Goal: Navigation & Orientation: Understand site structure

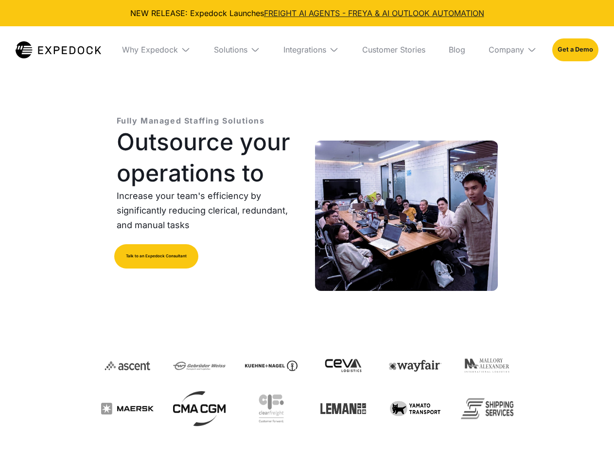
select select
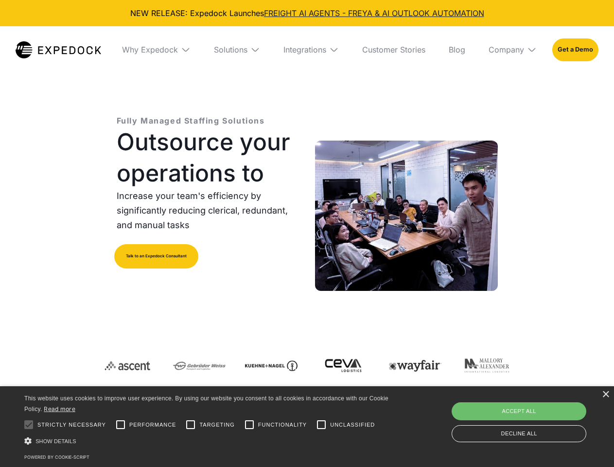
click at [307, 50] on div "Integrations" at bounding box center [305, 50] width 43 height 10
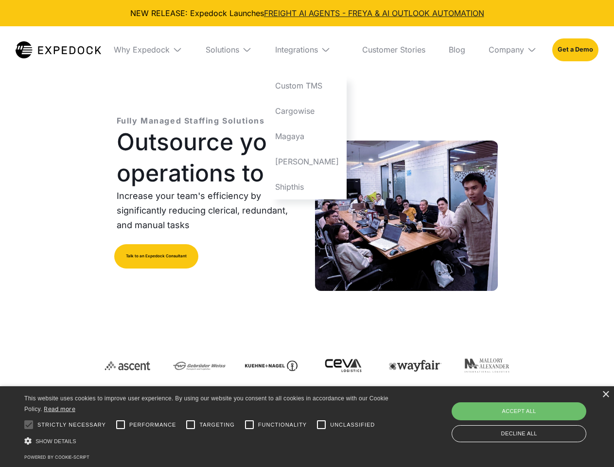
click at [156, 50] on div "Why Expedock" at bounding box center [142, 50] width 56 height 10
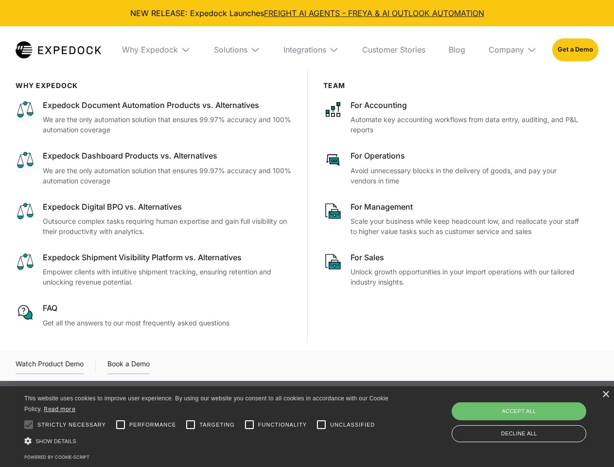
click at [237, 50] on div "Solutions" at bounding box center [231, 50] width 34 height 10
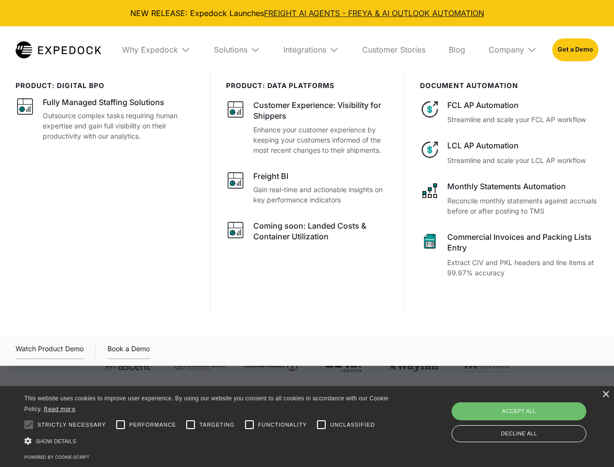
click at [311, 50] on div "Integrations" at bounding box center [305, 50] width 43 height 10
click at [513, 50] on div "Company" at bounding box center [507, 50] width 36 height 10
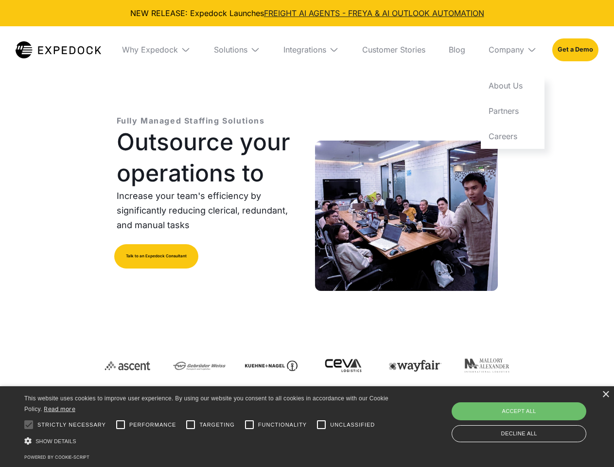
click at [29, 425] on div at bounding box center [28, 424] width 19 height 19
click at [121, 425] on input "Performance" at bounding box center [120, 424] width 19 height 19
checkbox input "true"
click at [191, 425] on input "Targeting" at bounding box center [190, 424] width 19 height 19
checkbox input "true"
